Goal: Task Accomplishment & Management: Complete application form

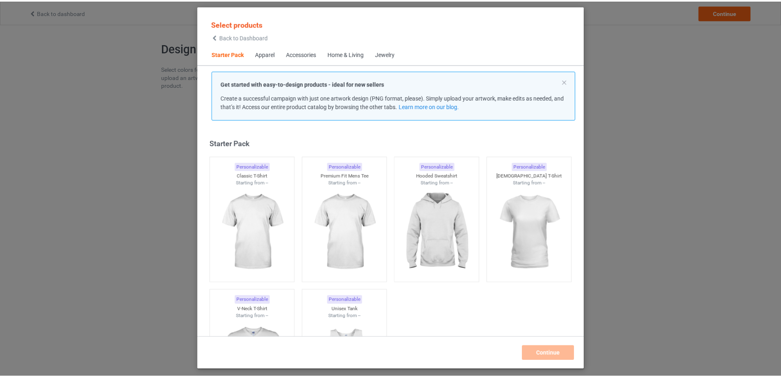
scroll to position [11, 0]
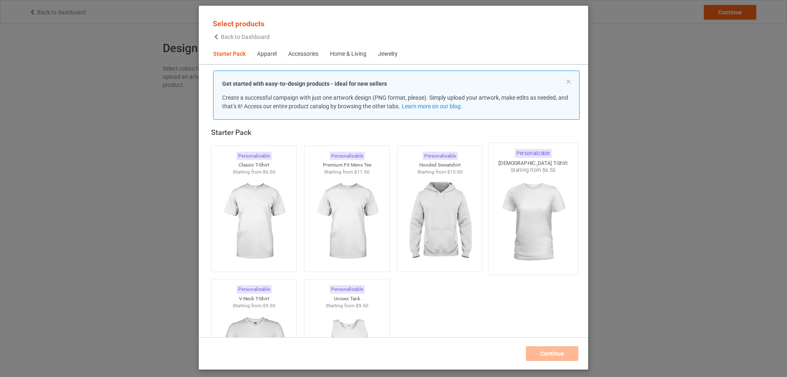
click at [511, 209] on img at bounding box center [532, 222] width 77 height 96
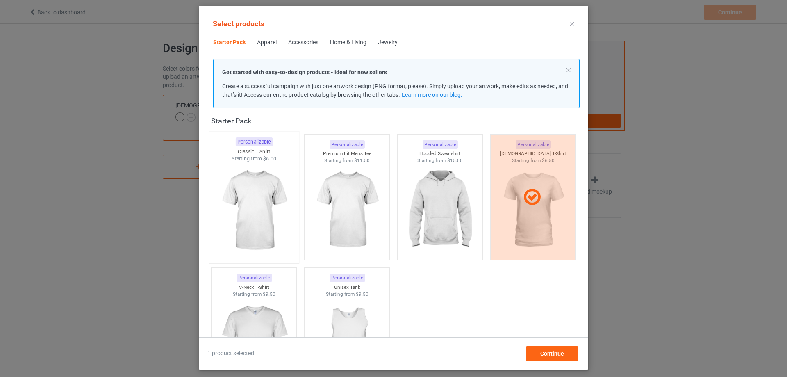
click at [254, 213] on img at bounding box center [253, 210] width 77 height 96
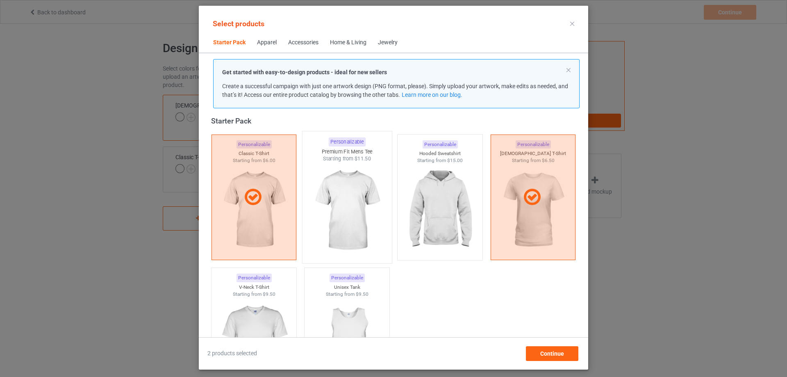
click at [345, 220] on img at bounding box center [346, 210] width 77 height 96
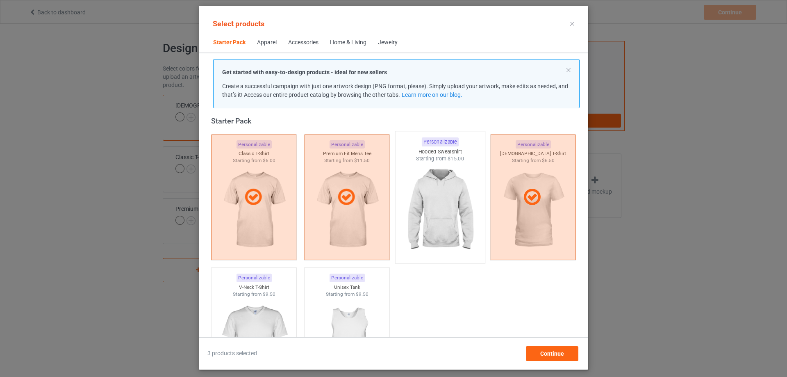
click at [418, 218] on img at bounding box center [439, 210] width 77 height 96
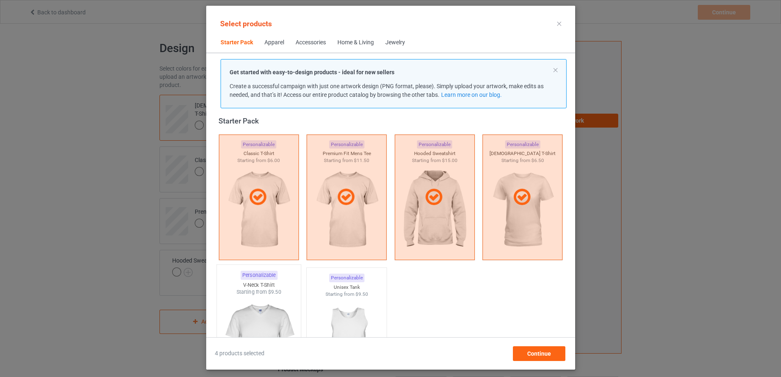
click at [254, 304] on img at bounding box center [258, 343] width 77 height 96
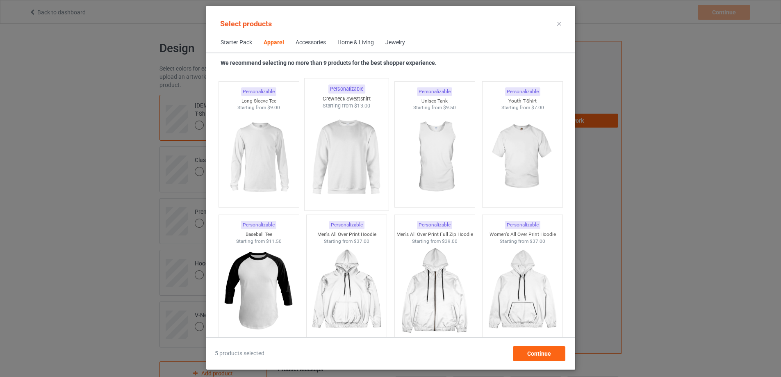
scroll to position [584, 0]
click at [342, 158] on img at bounding box center [346, 157] width 77 height 96
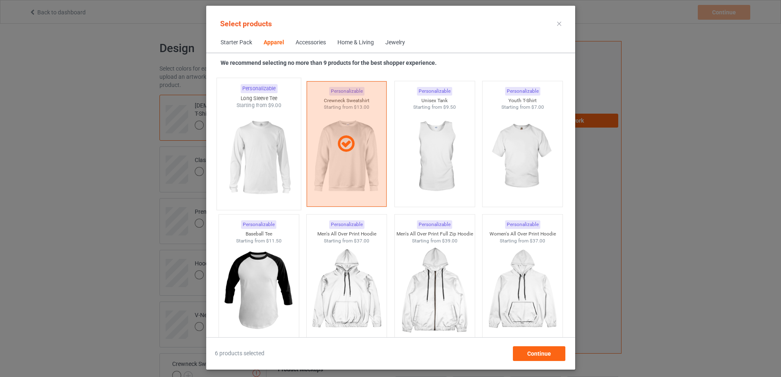
click at [267, 156] on img at bounding box center [258, 157] width 77 height 96
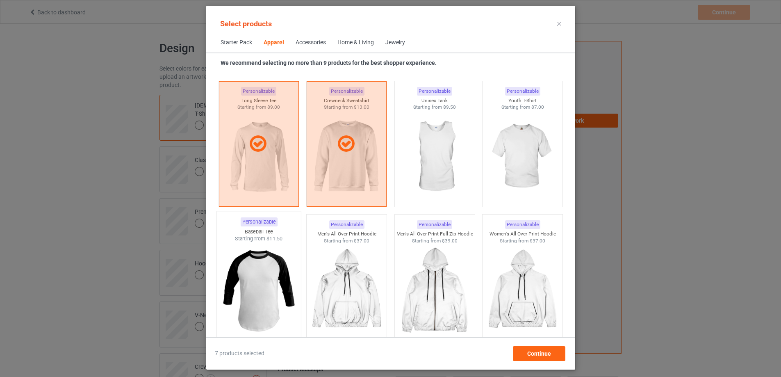
click at [263, 281] on img at bounding box center [258, 290] width 77 height 96
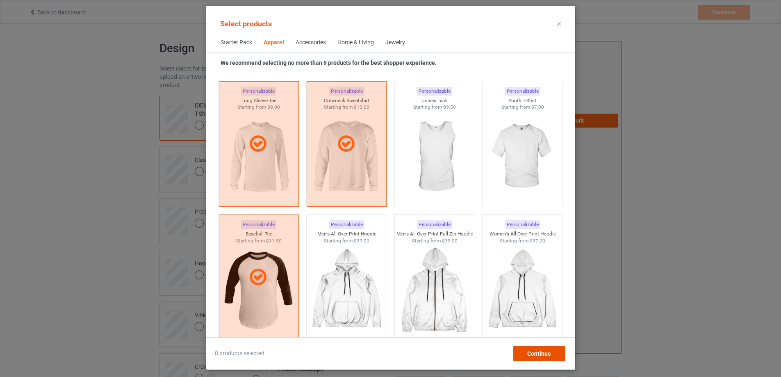
click at [540, 347] on div "Continue" at bounding box center [538, 353] width 52 height 15
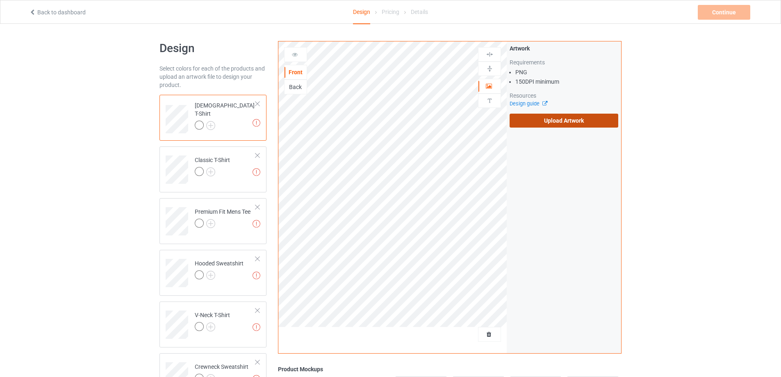
click at [520, 119] on label "Upload Artwork" at bounding box center [563, 120] width 109 height 14
click at [0, 0] on input "Upload Artwork" at bounding box center [0, 0] width 0 height 0
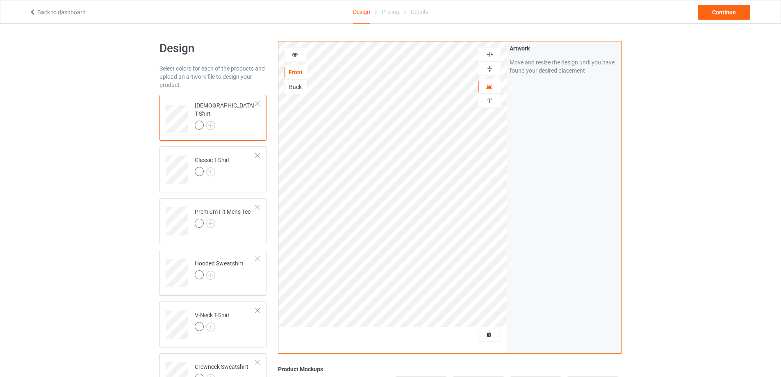
click at [298, 53] on div at bounding box center [295, 54] width 22 height 8
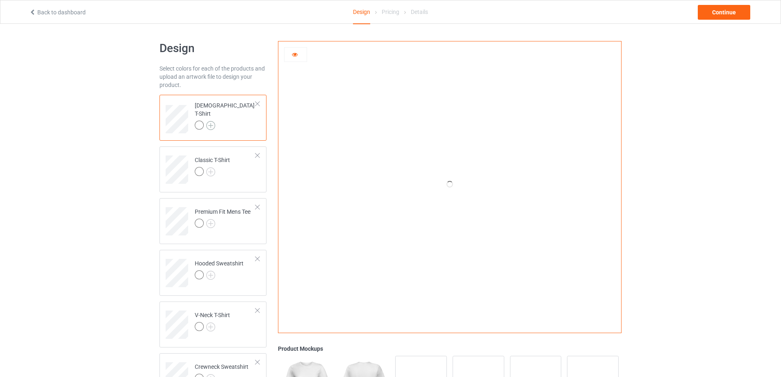
click at [209, 121] on img at bounding box center [210, 125] width 9 height 9
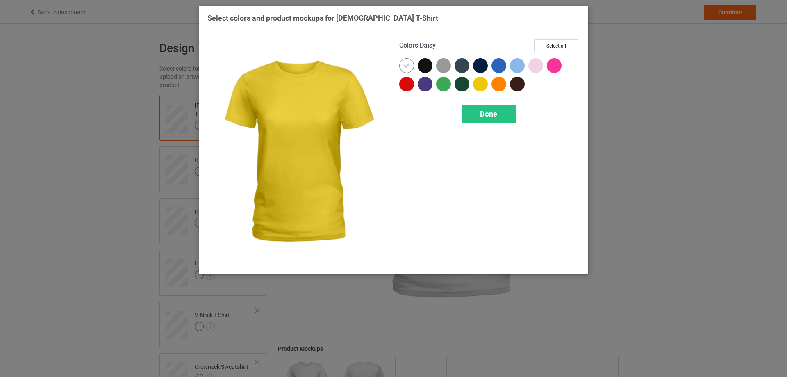
click at [484, 84] on div at bounding box center [480, 84] width 15 height 15
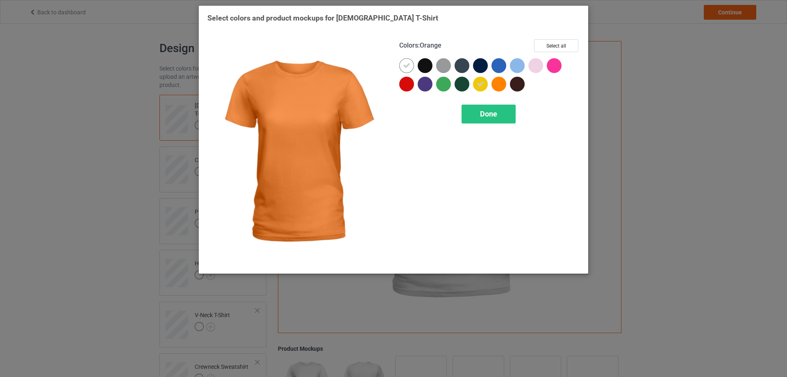
click at [495, 82] on div at bounding box center [498, 84] width 15 height 15
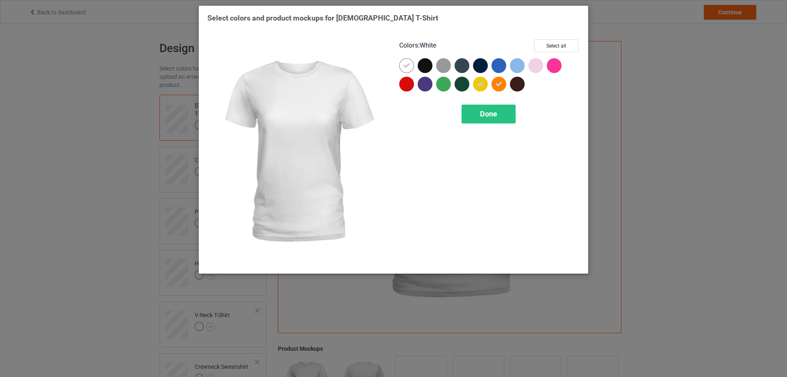
click at [407, 66] on icon at bounding box center [406, 65] width 7 height 7
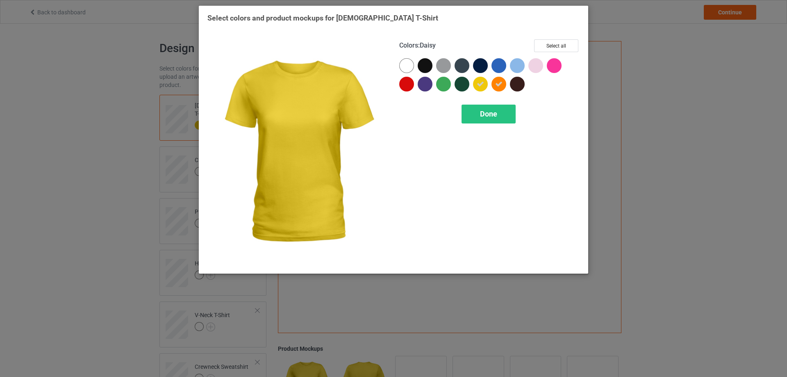
drag, startPoint x: 482, startPoint y: 85, endPoint x: 488, endPoint y: 85, distance: 5.7
click at [483, 85] on icon at bounding box center [480, 83] width 7 height 7
click at [493, 85] on div at bounding box center [498, 84] width 15 height 15
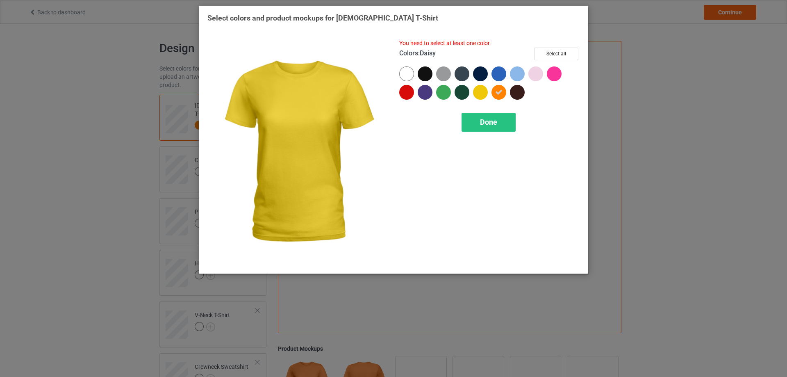
click at [485, 91] on div at bounding box center [480, 92] width 15 height 15
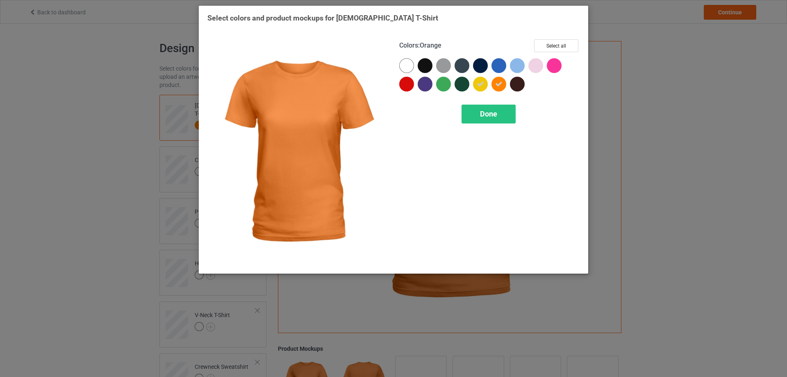
click at [498, 85] on icon at bounding box center [498, 83] width 7 height 7
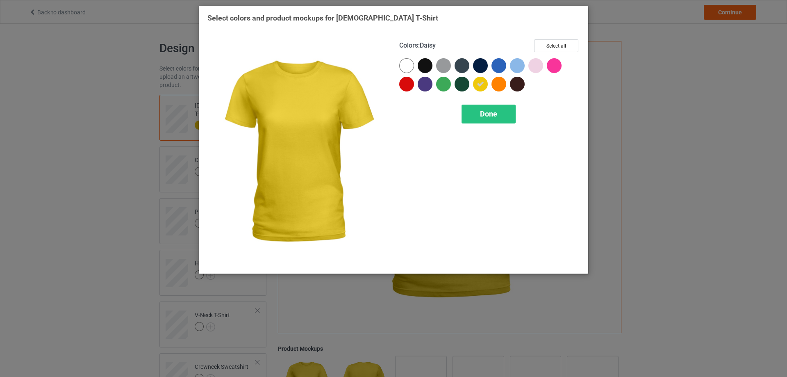
click at [483, 86] on icon at bounding box center [480, 83] width 7 height 7
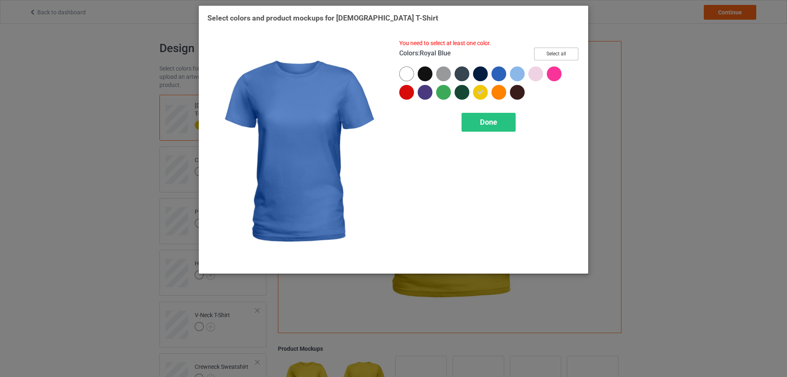
click at [555, 56] on button "Select all" at bounding box center [556, 54] width 44 height 13
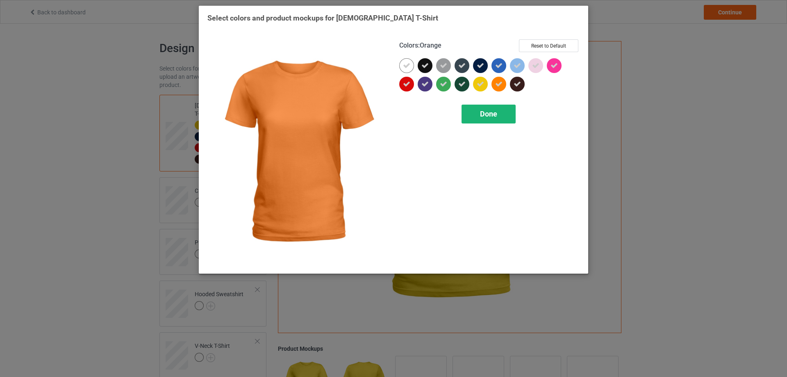
click at [490, 111] on span "Done" at bounding box center [488, 113] width 17 height 9
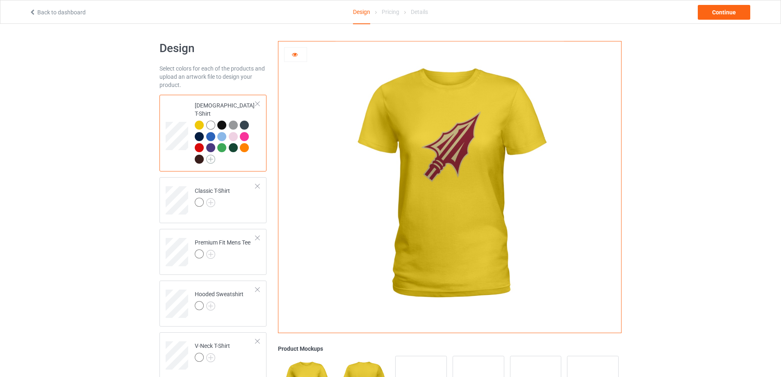
click at [211, 154] on img at bounding box center [210, 158] width 9 height 9
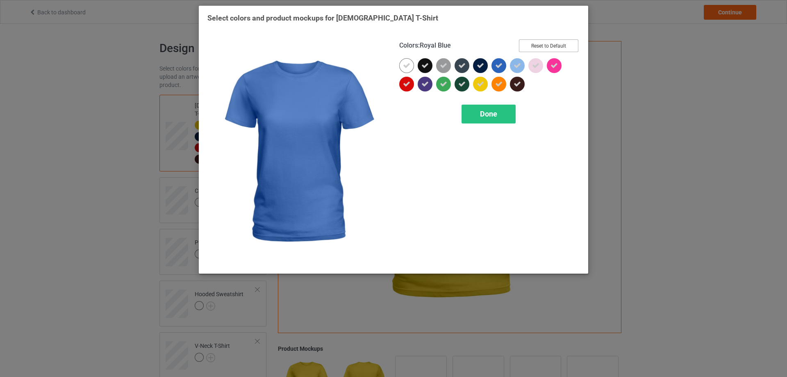
click at [532, 48] on button "Reset to Default" at bounding box center [548, 45] width 59 height 13
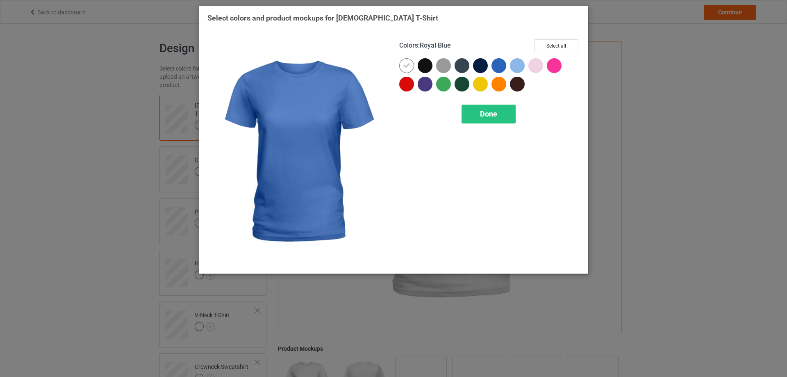
click at [532, 48] on div "Colors : Royal Blue Select all" at bounding box center [489, 48] width 180 height 19
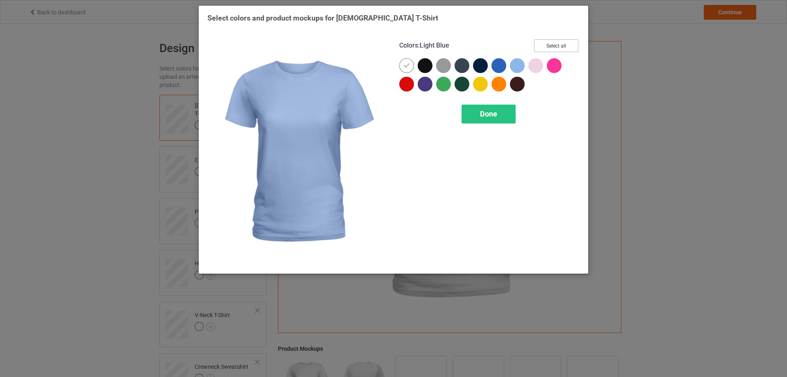
click at [554, 41] on button "Select all" at bounding box center [556, 45] width 44 height 13
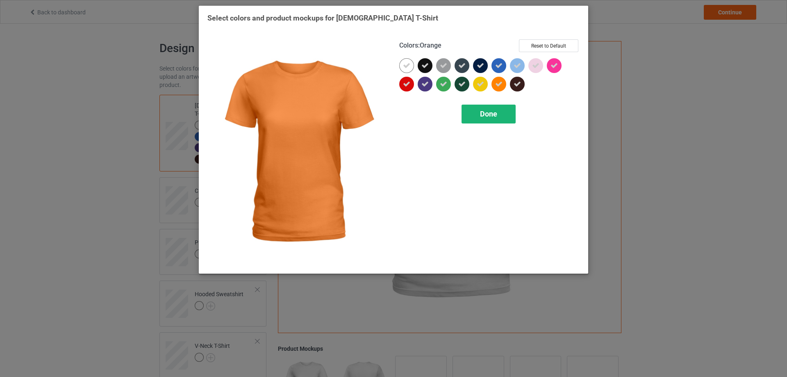
click at [481, 117] on span "Done" at bounding box center [488, 113] width 17 height 9
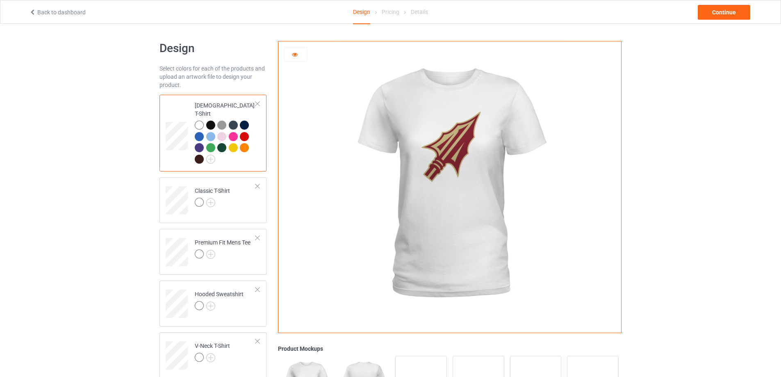
click at [133, 159] on div "Design Select colors for each of the products and upload an artwork file to des…" at bounding box center [390, 306] width 781 height 564
click at [211, 198] on img at bounding box center [210, 202] width 9 height 9
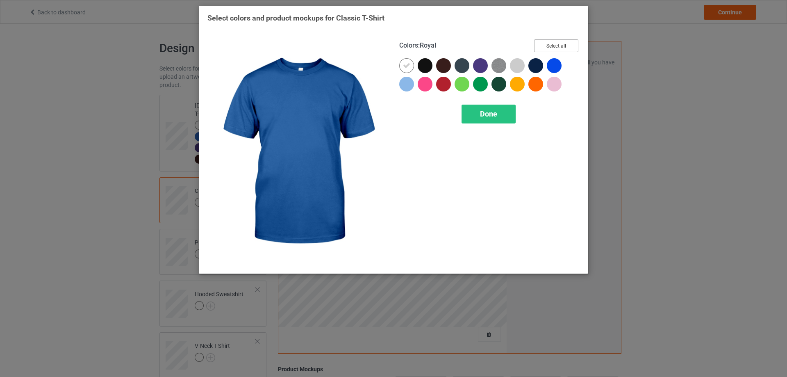
click at [567, 50] on button "Select all" at bounding box center [556, 45] width 44 height 13
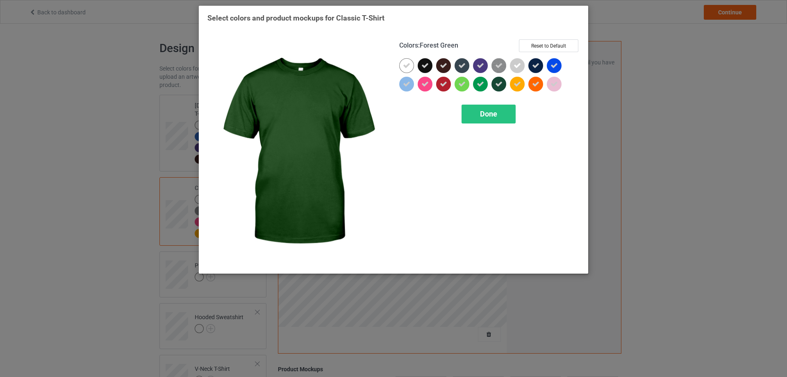
click at [490, 110] on span "Done" at bounding box center [488, 113] width 17 height 9
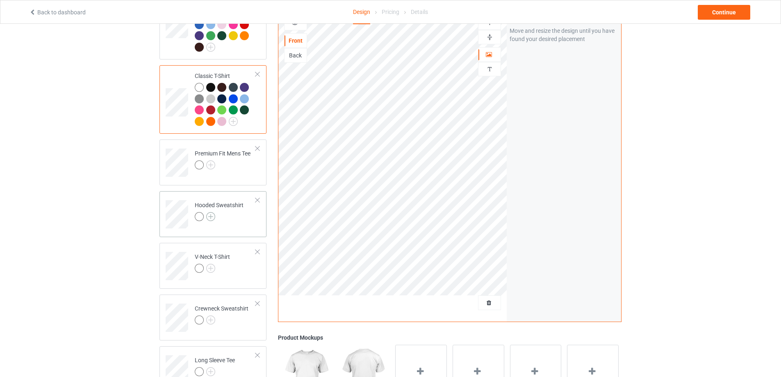
scroll to position [123, 0]
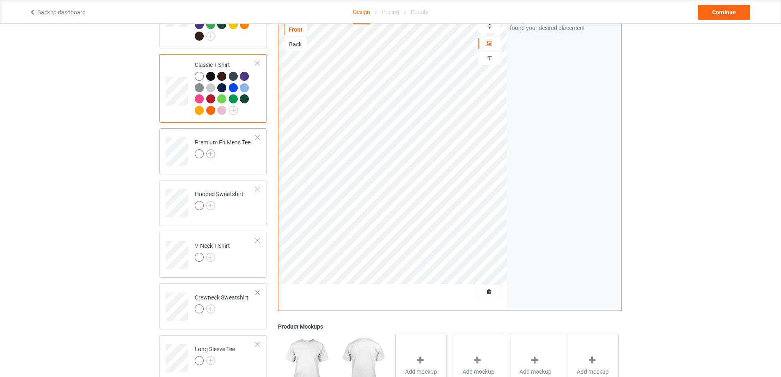
click at [213, 149] on img at bounding box center [210, 153] width 9 height 9
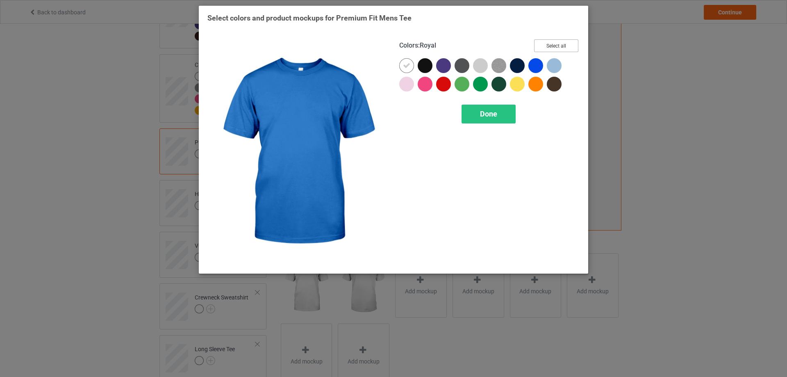
click at [553, 46] on button "Select all" at bounding box center [556, 45] width 44 height 13
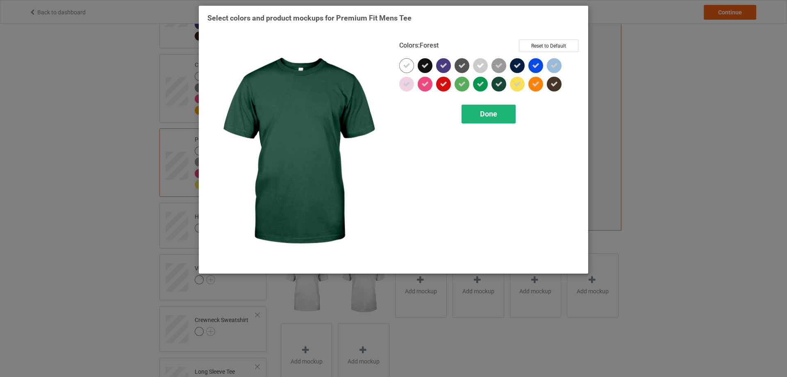
click at [493, 111] on span "Done" at bounding box center [488, 113] width 17 height 9
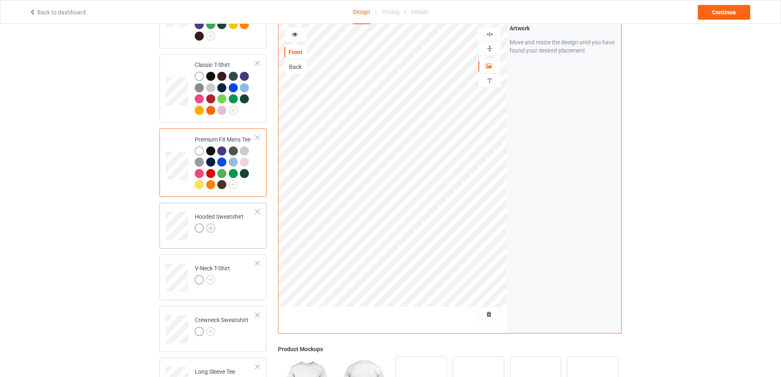
click at [209, 223] on img at bounding box center [210, 227] width 9 height 9
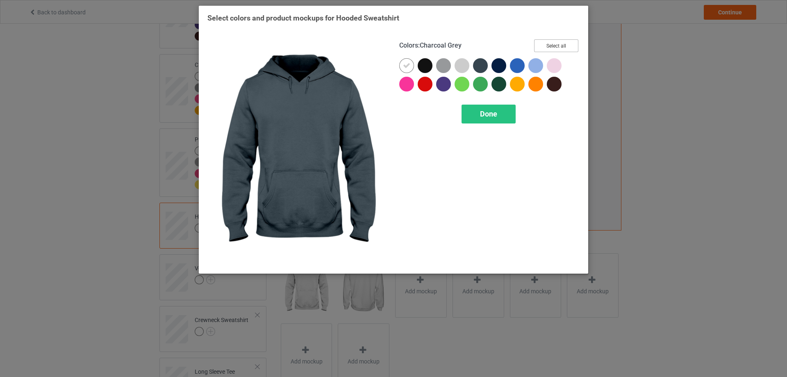
click at [542, 43] on button "Select all" at bounding box center [556, 45] width 44 height 13
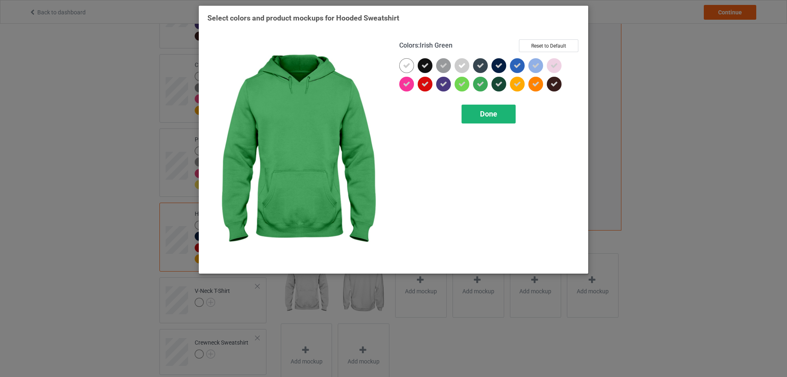
click at [481, 108] on div "Done" at bounding box center [488, 113] width 54 height 19
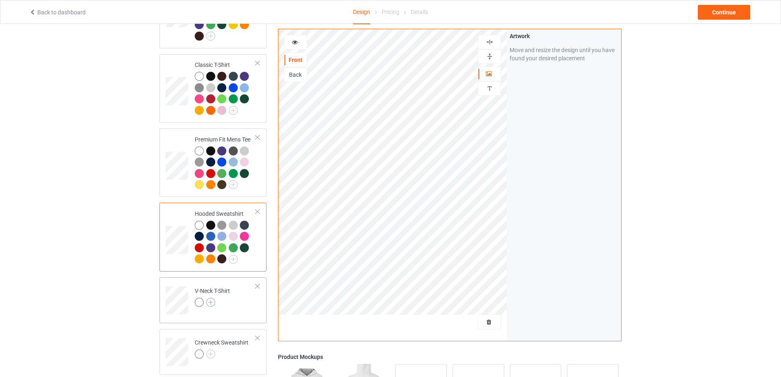
click at [213, 297] on img at bounding box center [210, 301] width 9 height 9
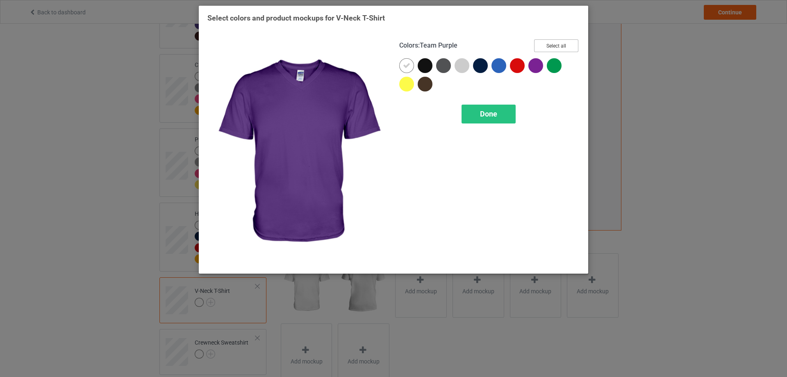
click at [551, 40] on button "Select all" at bounding box center [556, 45] width 44 height 13
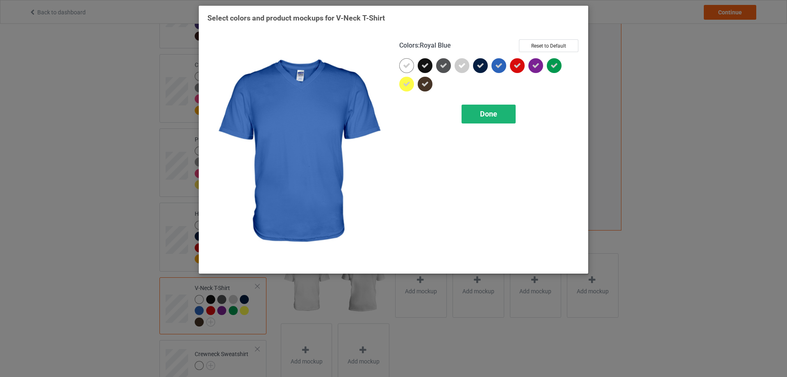
click at [488, 108] on div "Done" at bounding box center [488, 113] width 54 height 19
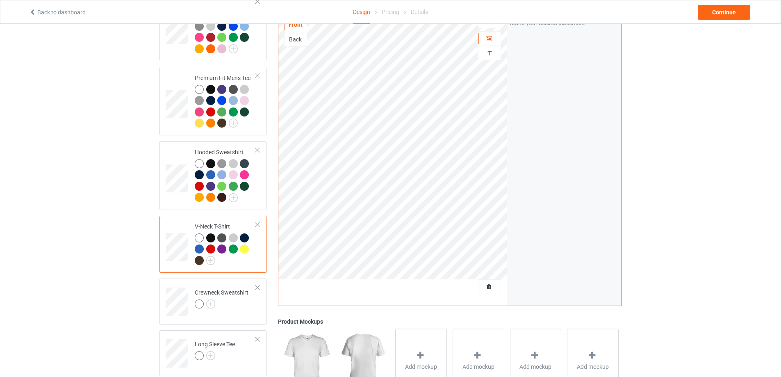
scroll to position [285, 0]
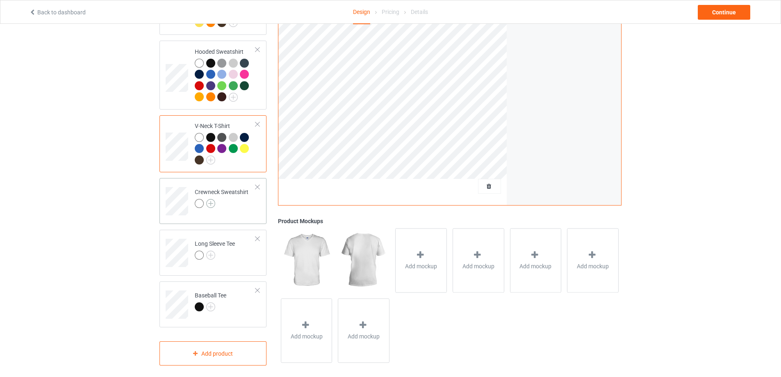
click at [211, 199] on img at bounding box center [210, 203] width 9 height 9
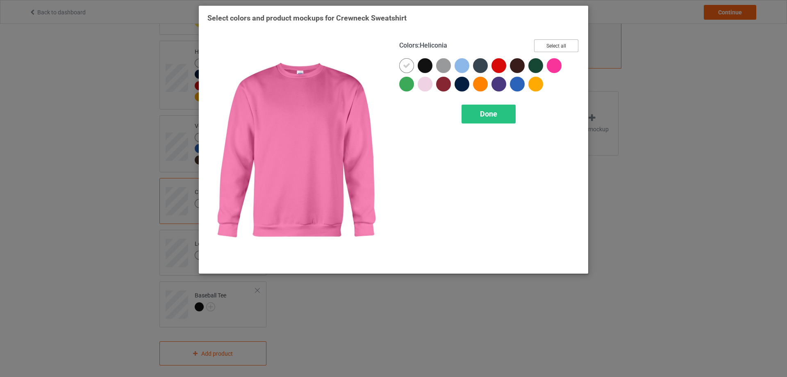
click at [555, 47] on button "Select all" at bounding box center [556, 45] width 44 height 13
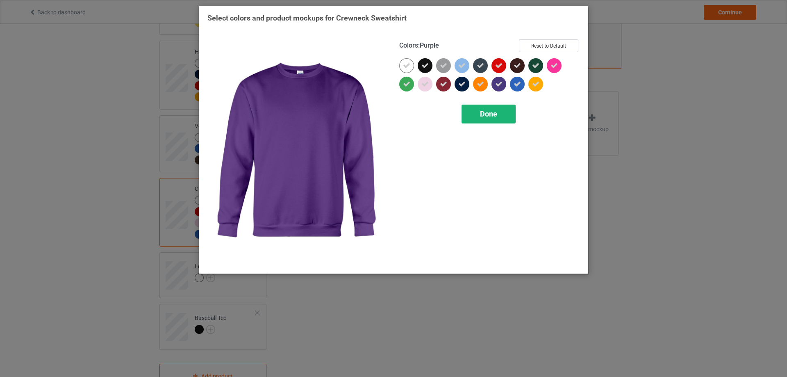
click at [486, 116] on span "Done" at bounding box center [488, 113] width 17 height 9
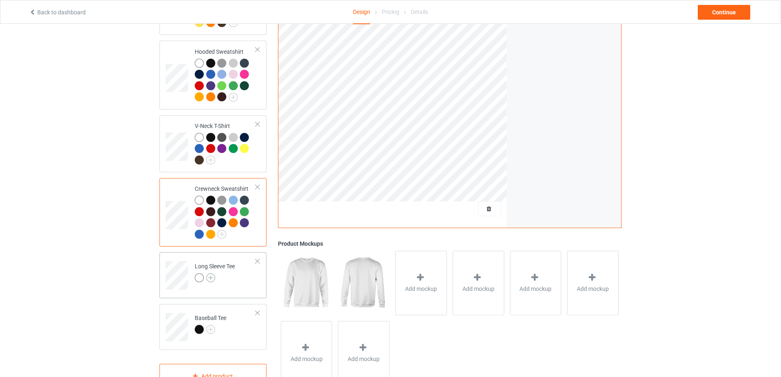
click at [213, 274] on img at bounding box center [210, 277] width 9 height 9
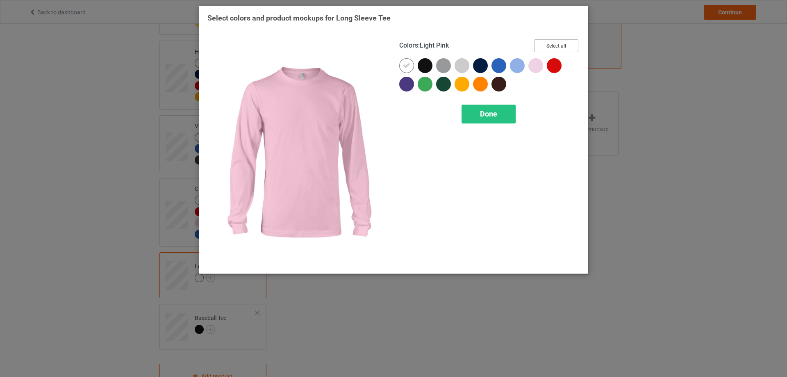
click at [556, 48] on button "Select all" at bounding box center [556, 45] width 44 height 13
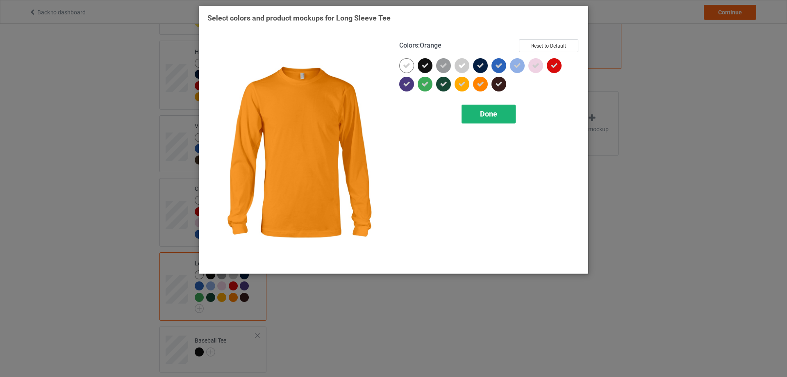
click at [479, 110] on div "Done" at bounding box center [488, 113] width 54 height 19
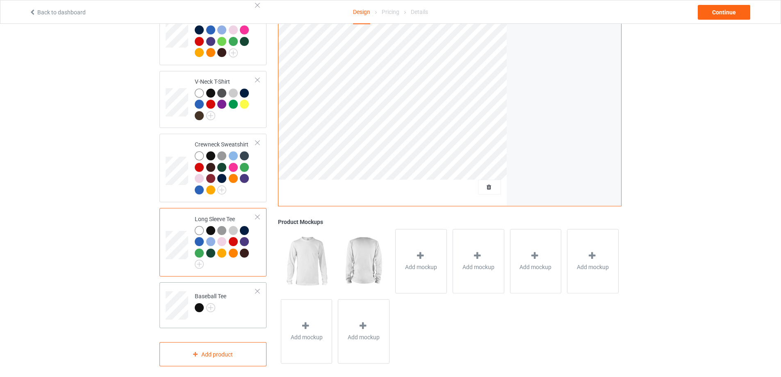
scroll to position [331, 0]
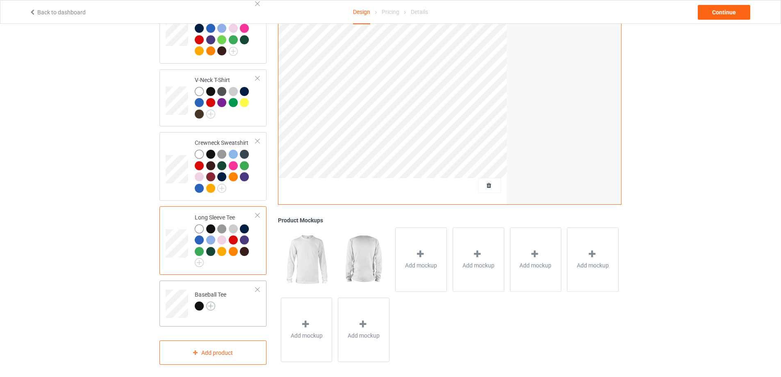
click at [211, 301] on img at bounding box center [210, 305] width 9 height 9
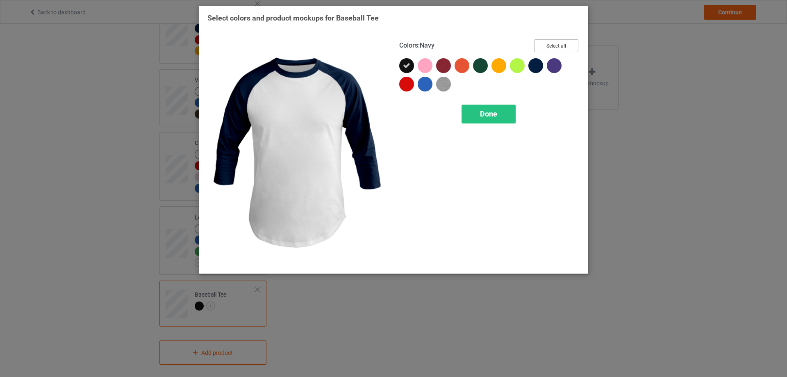
click at [557, 46] on button "Select all" at bounding box center [556, 45] width 44 height 13
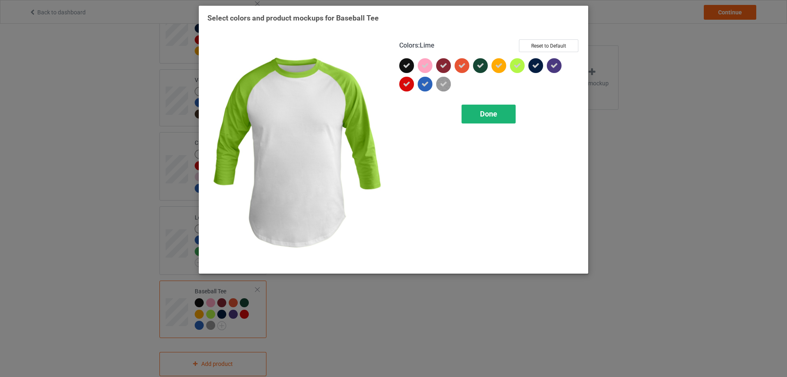
click at [496, 113] on span "Done" at bounding box center [488, 113] width 17 height 9
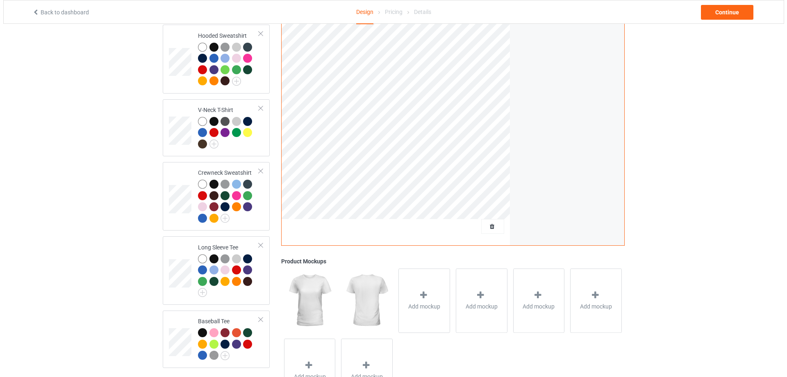
scroll to position [343, 0]
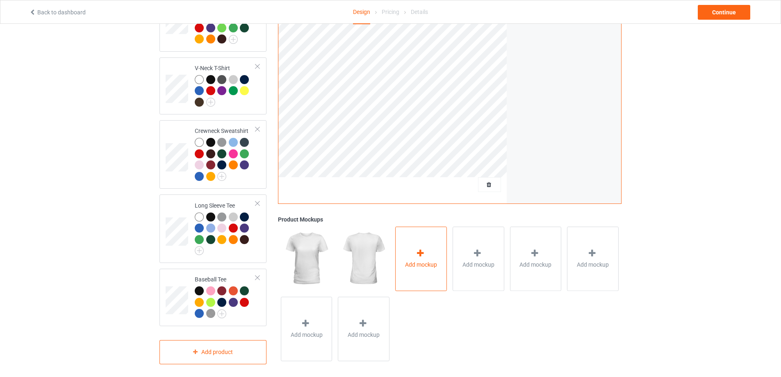
click at [441, 261] on div "Add mockup" at bounding box center [421, 258] width 52 height 64
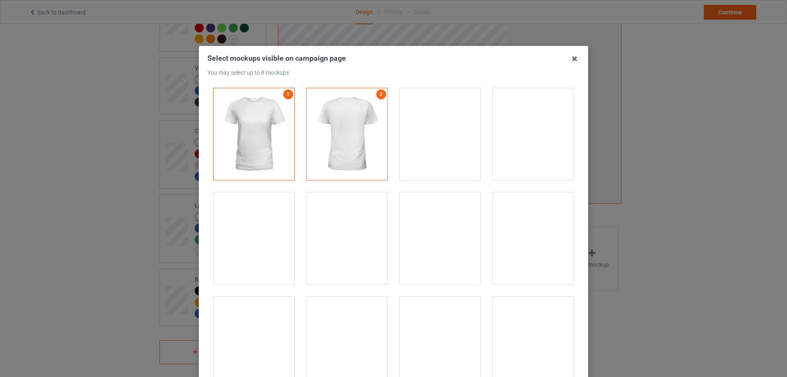
click at [510, 237] on div at bounding box center [532, 238] width 81 height 92
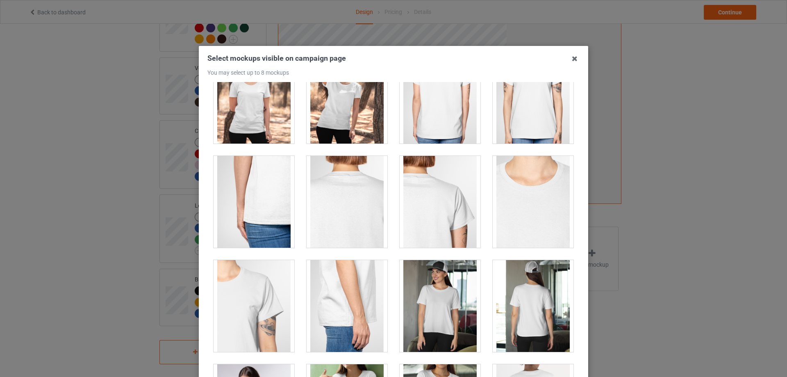
scroll to position [287, 0]
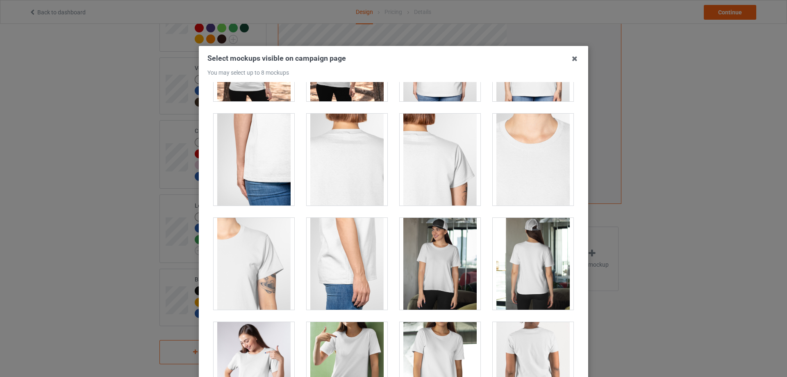
click at [449, 279] on div at bounding box center [439, 264] width 81 height 92
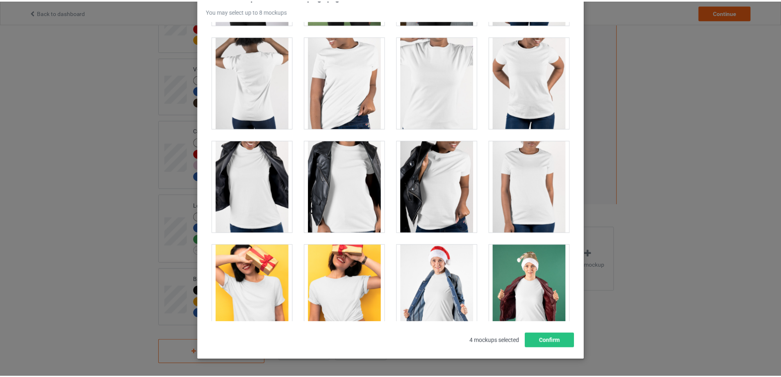
scroll to position [90, 0]
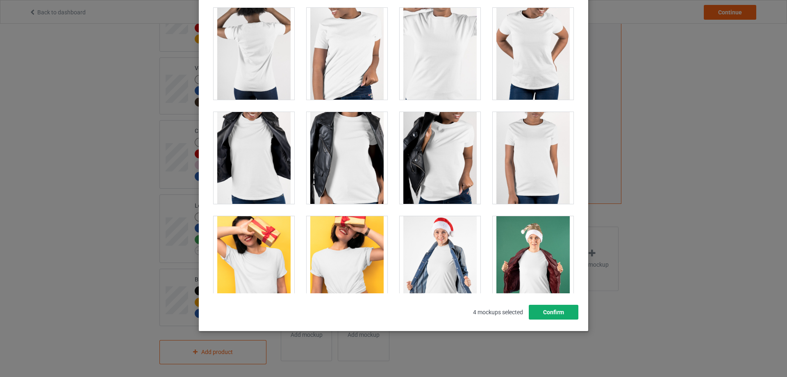
click at [560, 310] on button "Confirm" at bounding box center [554, 311] width 50 height 15
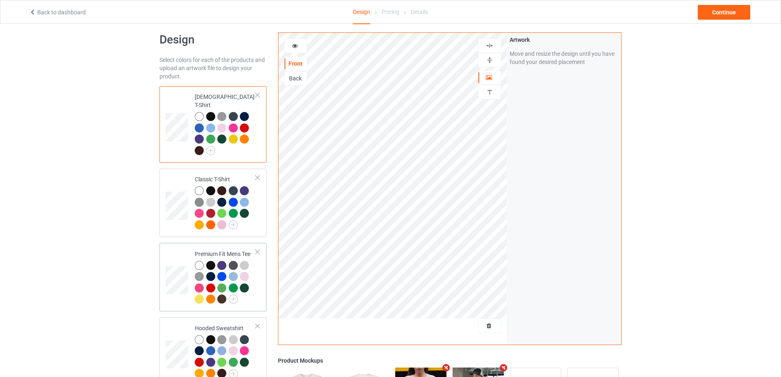
scroll to position [0, 0]
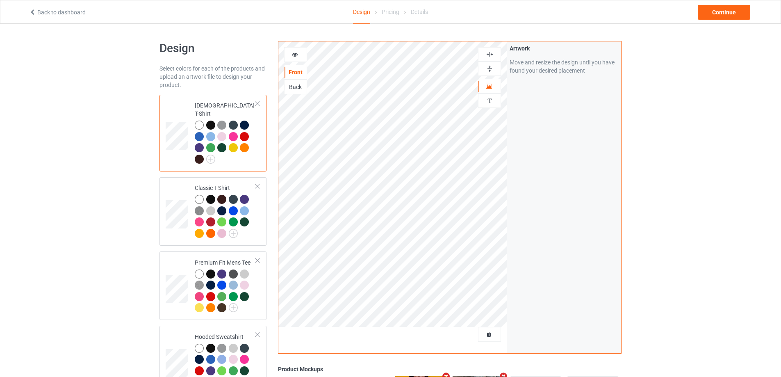
click at [174, 117] on td at bounding box center [178, 133] width 25 height 70
click at [527, 207] on div "Artwork Move and resize the design until you have found your desired placement" at bounding box center [563, 196] width 114 height 311
click at [301, 56] on div at bounding box center [295, 54] width 22 height 8
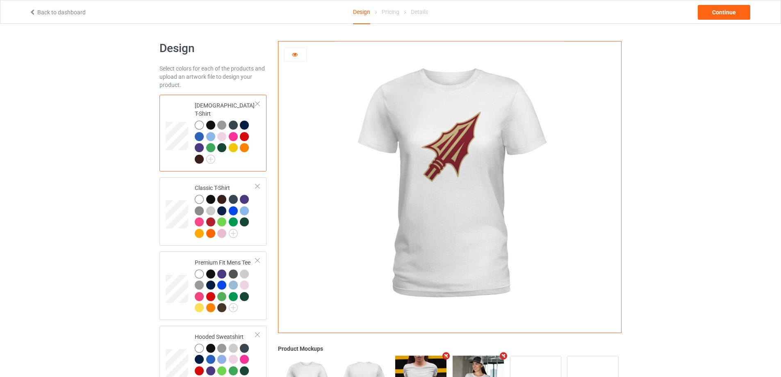
click at [294, 54] on icon at bounding box center [294, 53] width 7 height 6
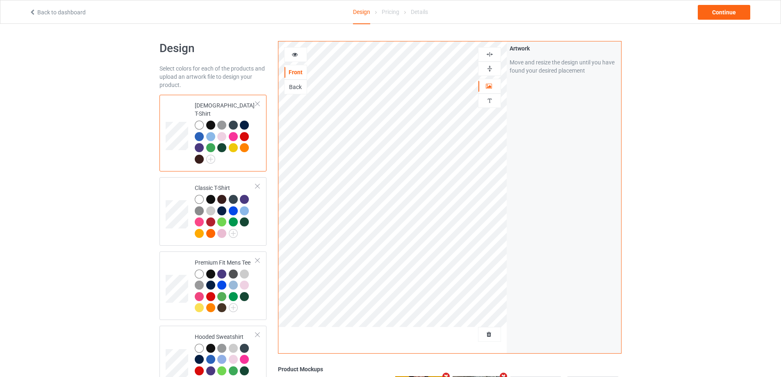
click at [302, 56] on div at bounding box center [295, 54] width 22 height 8
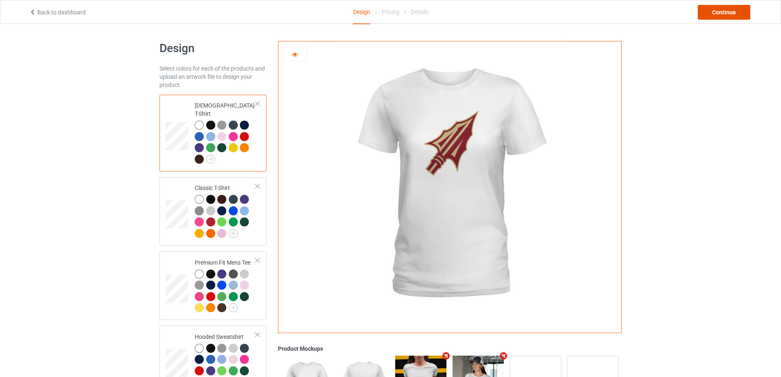
click at [711, 13] on div "Continue" at bounding box center [723, 12] width 52 height 15
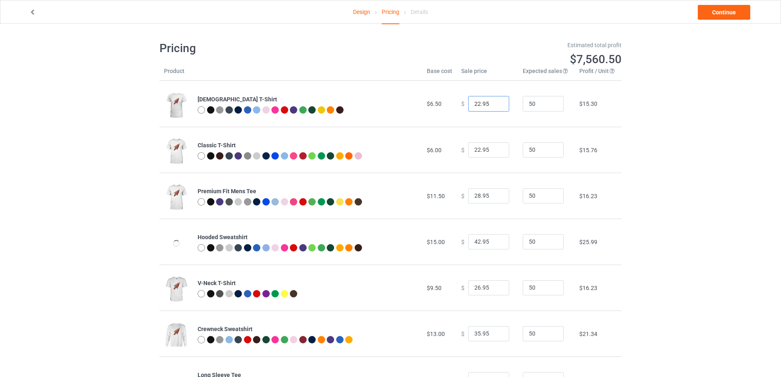
drag, startPoint x: 489, startPoint y: 104, endPoint x: 386, endPoint y: 99, distance: 103.0
click at [429, 104] on tr "[DEMOGRAPHIC_DATA] T-Shirt $6.50 $ 22.95 50 $15.30" at bounding box center [390, 104] width 462 height 46
type input "19.99"
drag, startPoint x: 644, startPoint y: 141, endPoint x: 659, endPoint y: 149, distance: 17.2
click at [646, 141] on div "Design Pricing Details Continue Pricing Estimated total profit $7,423.00 Produc…" at bounding box center [390, 244] width 781 height 441
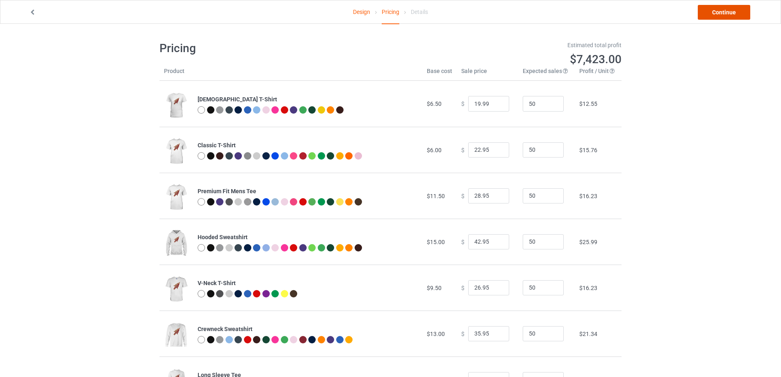
click at [724, 11] on link "Continue" at bounding box center [723, 12] width 52 height 15
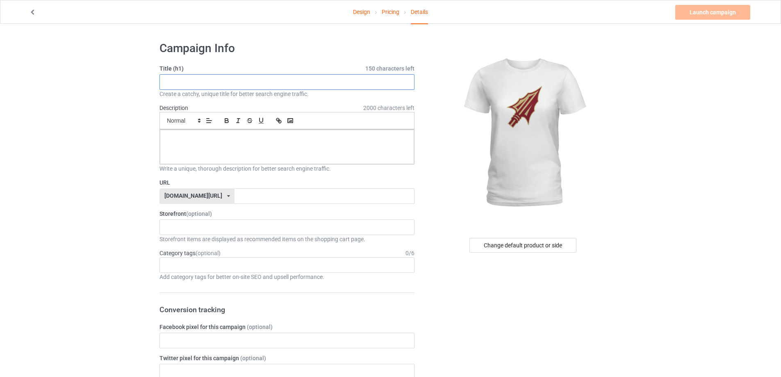
click at [327, 84] on input "text" at bounding box center [286, 82] width 255 height 16
type input "FSU The Best"
click at [197, 145] on div at bounding box center [287, 146] width 254 height 34
click at [234, 202] on input "text" at bounding box center [323, 196] width 179 height 16
type input "fs-football-the-best"
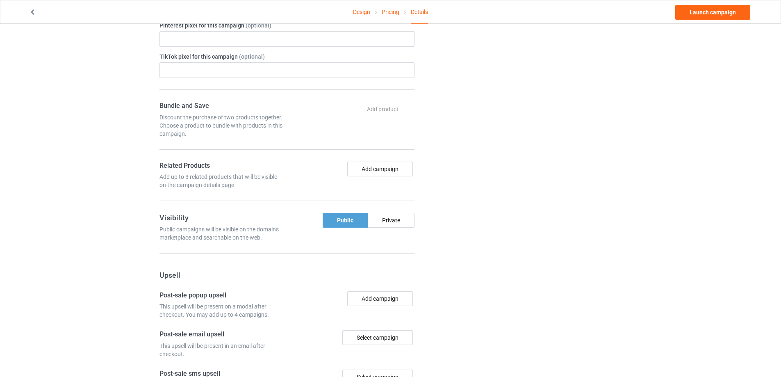
scroll to position [497, 0]
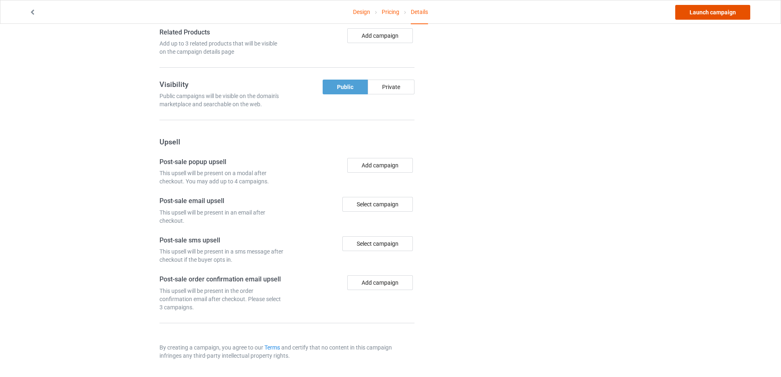
click at [703, 14] on link "Launch campaign" at bounding box center [712, 12] width 75 height 15
